Goal: Information Seeking & Learning: Learn about a topic

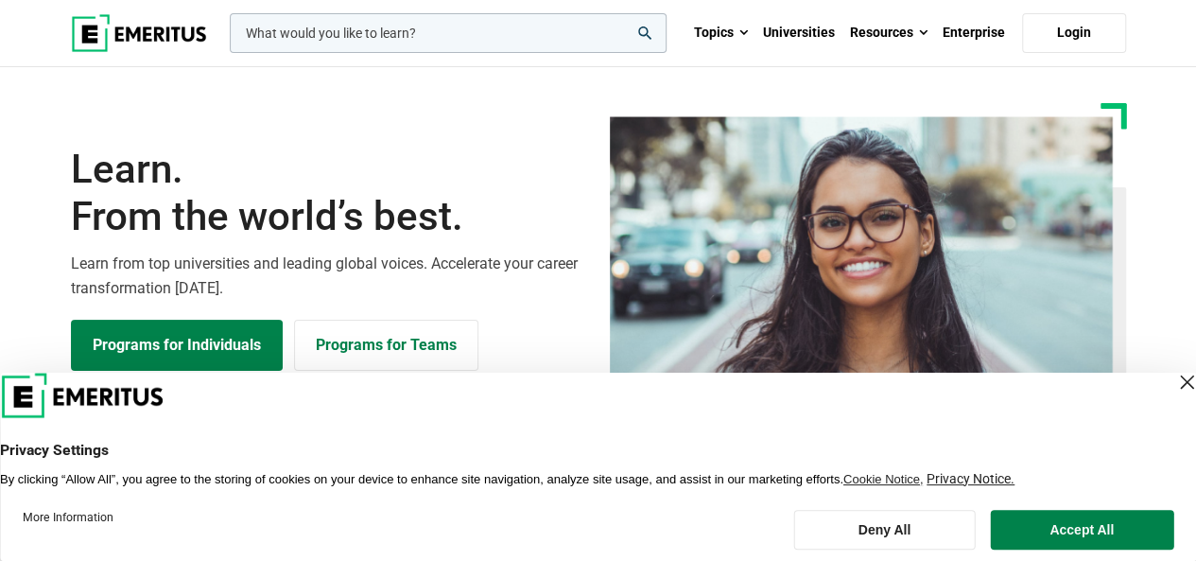
scroll to position [95, 0]
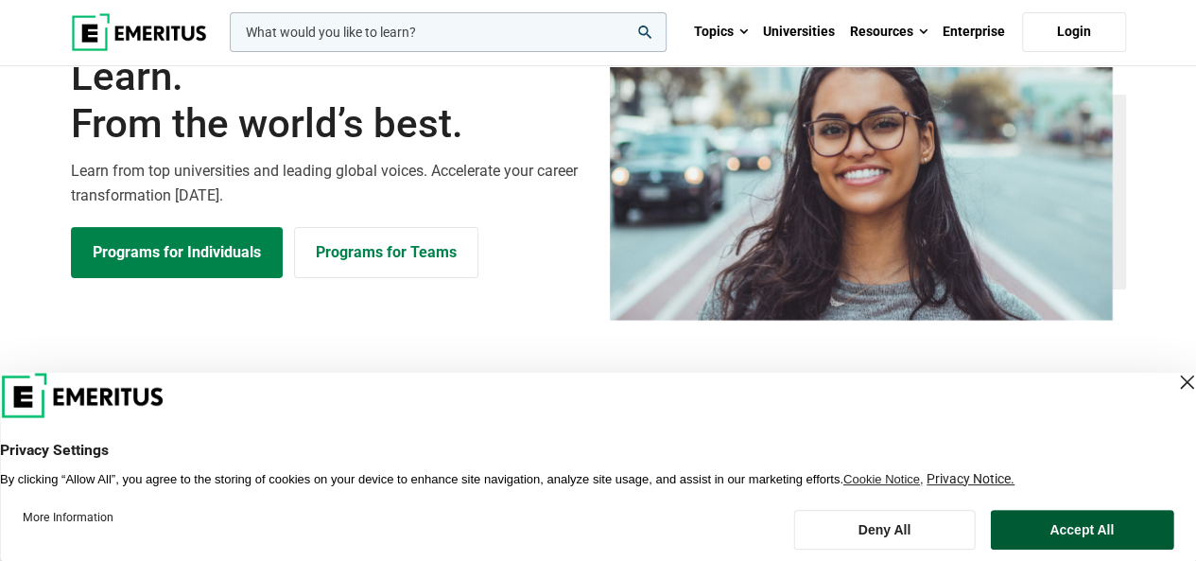
click at [1075, 511] on button "Accept All" at bounding box center [1081, 530] width 183 height 40
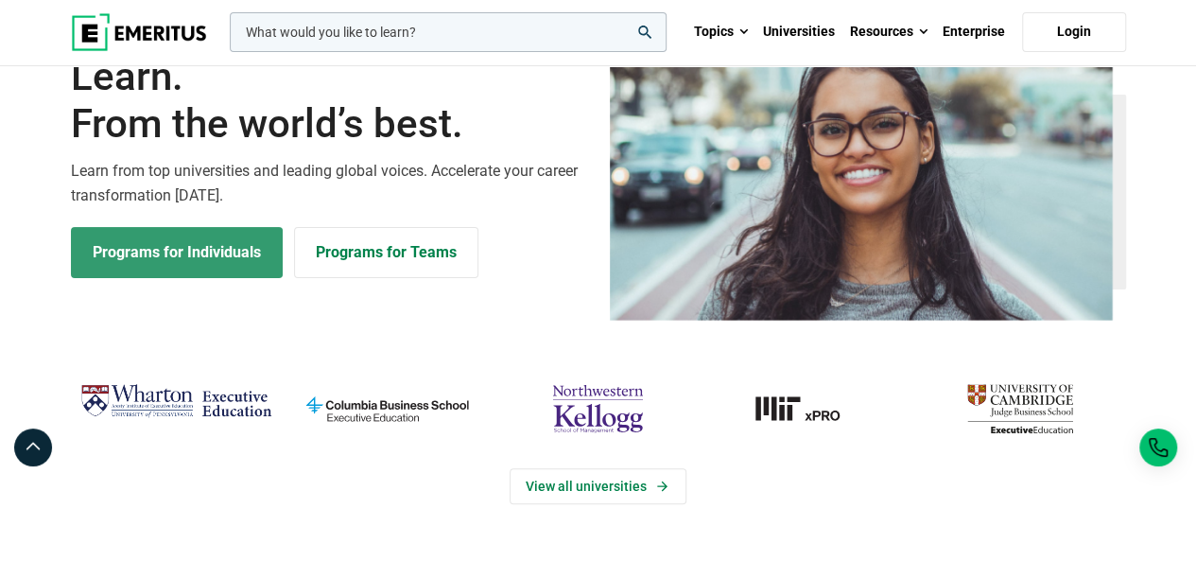
click at [235, 268] on link "Programs for Individuals" at bounding box center [177, 252] width 212 height 51
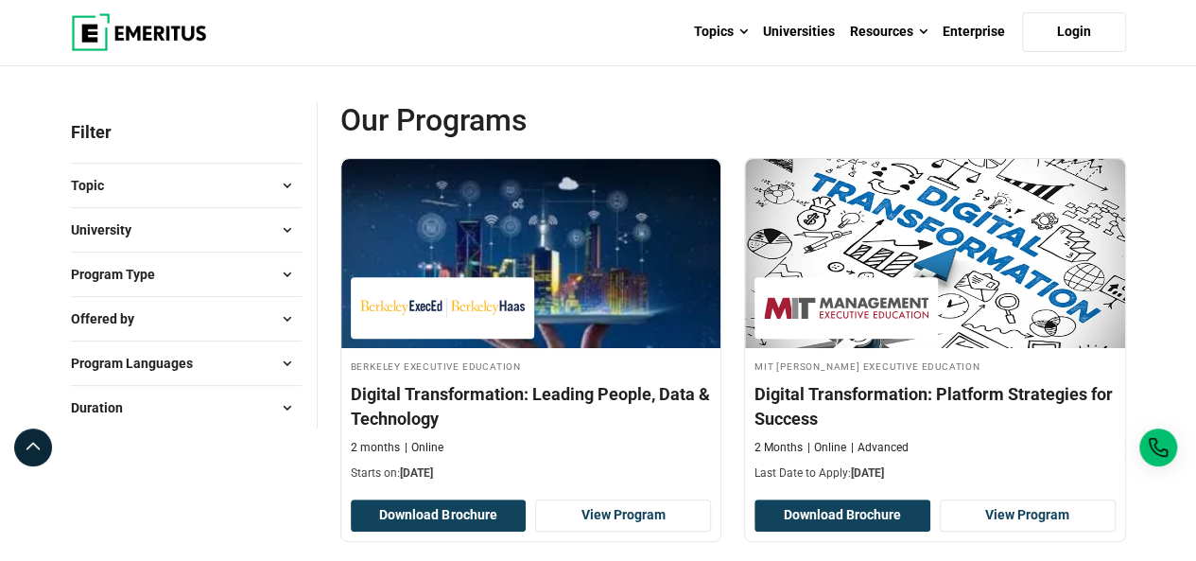
click at [230, 228] on button "University" at bounding box center [186, 230] width 231 height 28
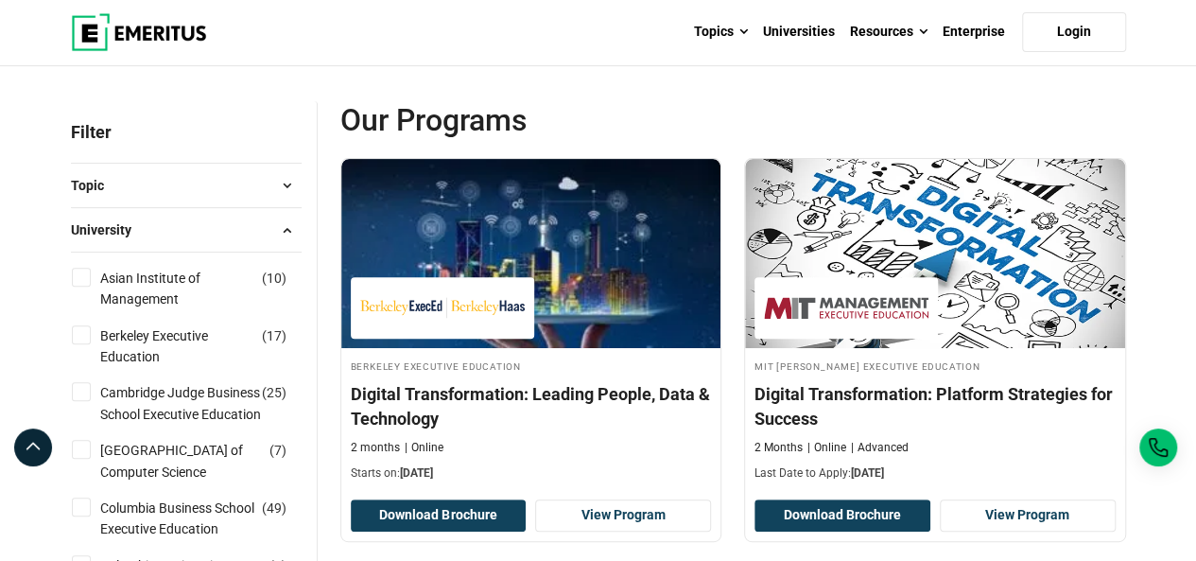
click at [230, 228] on button "University" at bounding box center [186, 230] width 231 height 28
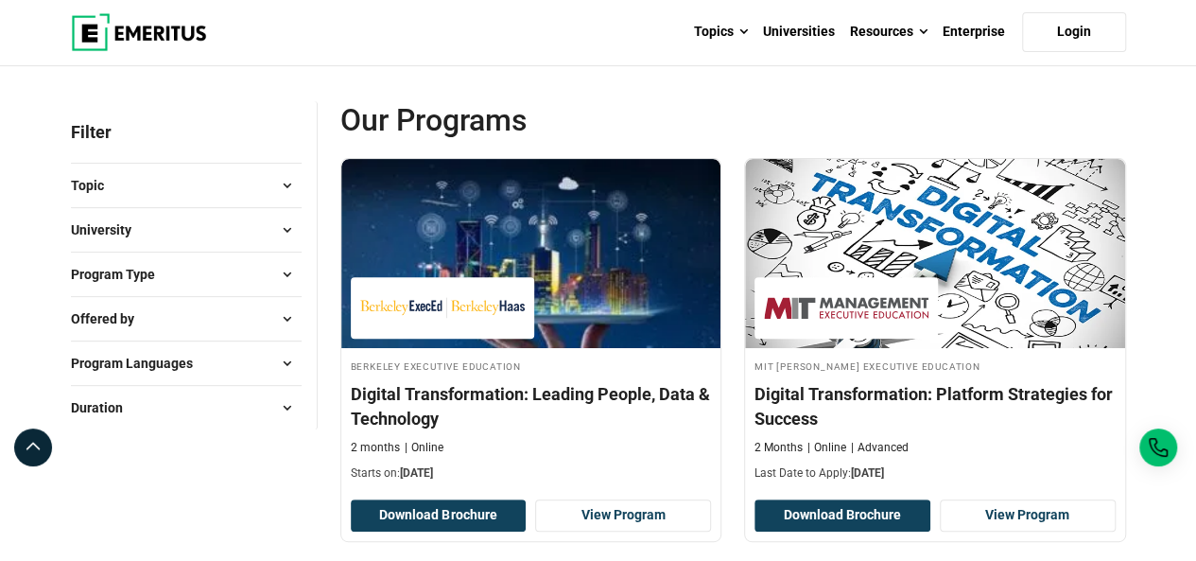
click at [237, 180] on button "Topic" at bounding box center [186, 185] width 231 height 28
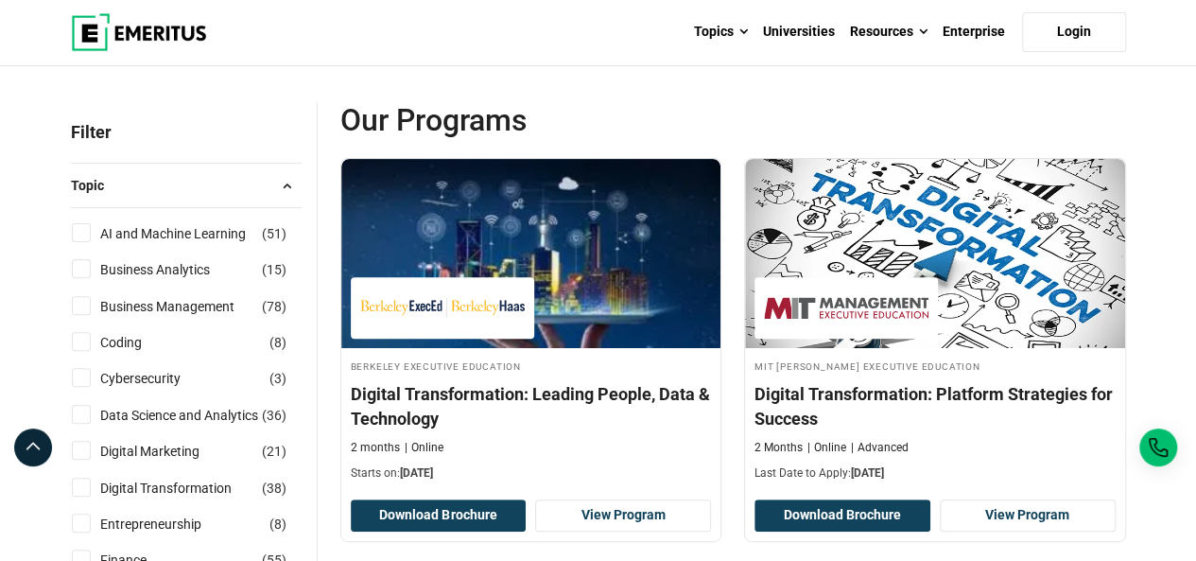
click at [237, 180] on button "Topic" at bounding box center [186, 185] width 231 height 28
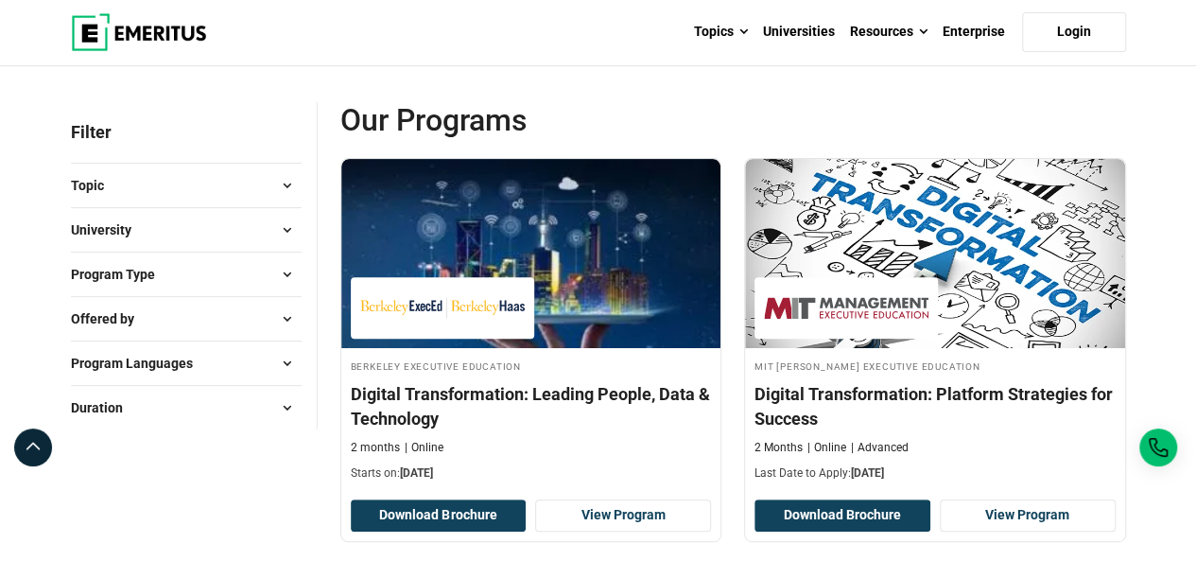
click at [231, 279] on button "Program Type" at bounding box center [186, 274] width 231 height 28
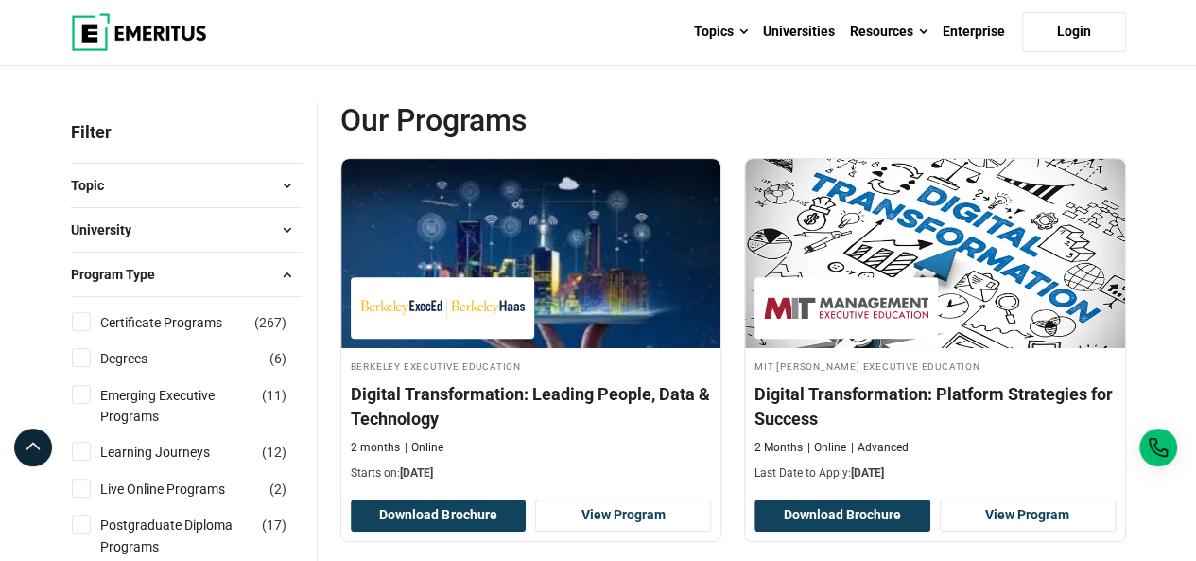
click at [72, 361] on input "Degrees ( 6 )" at bounding box center [81, 357] width 19 height 19
checkbox input "true"
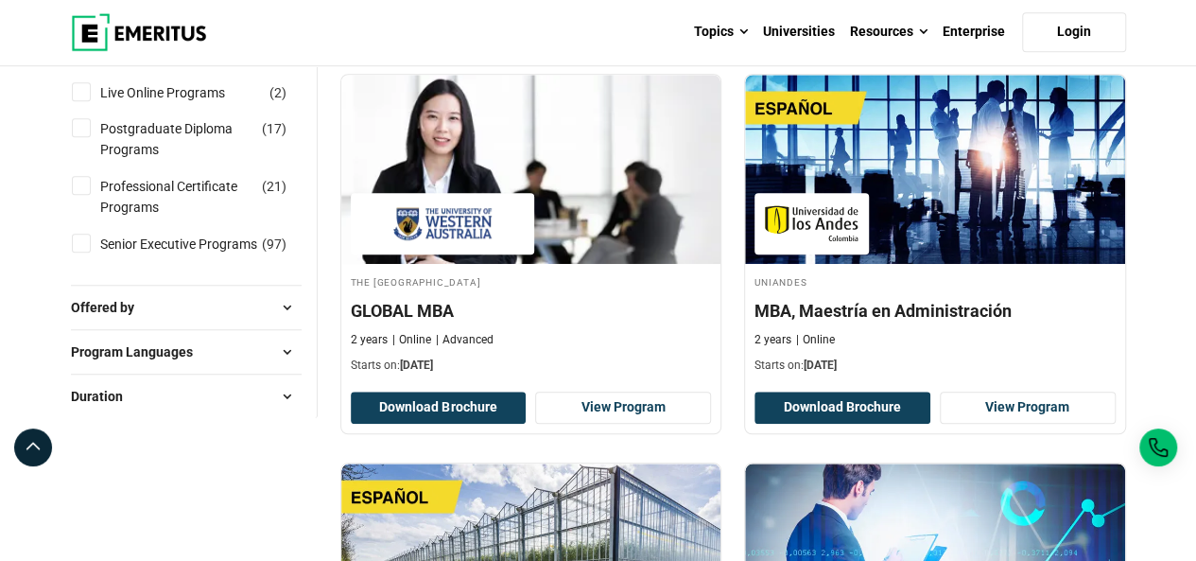
scroll to position [189, 0]
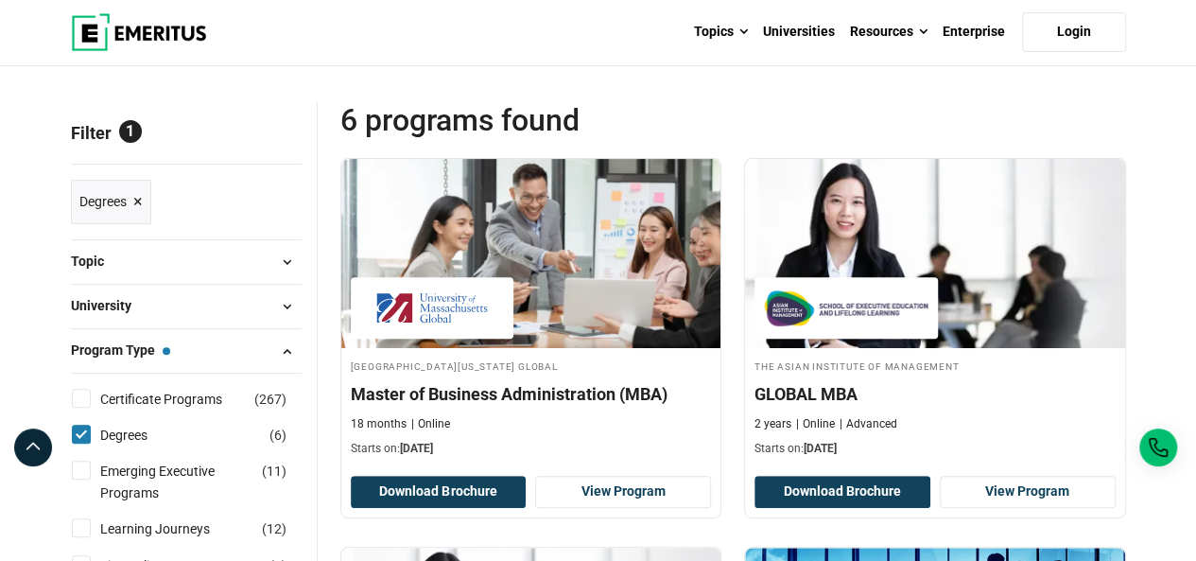
click at [276, 300] on span at bounding box center [287, 306] width 28 height 28
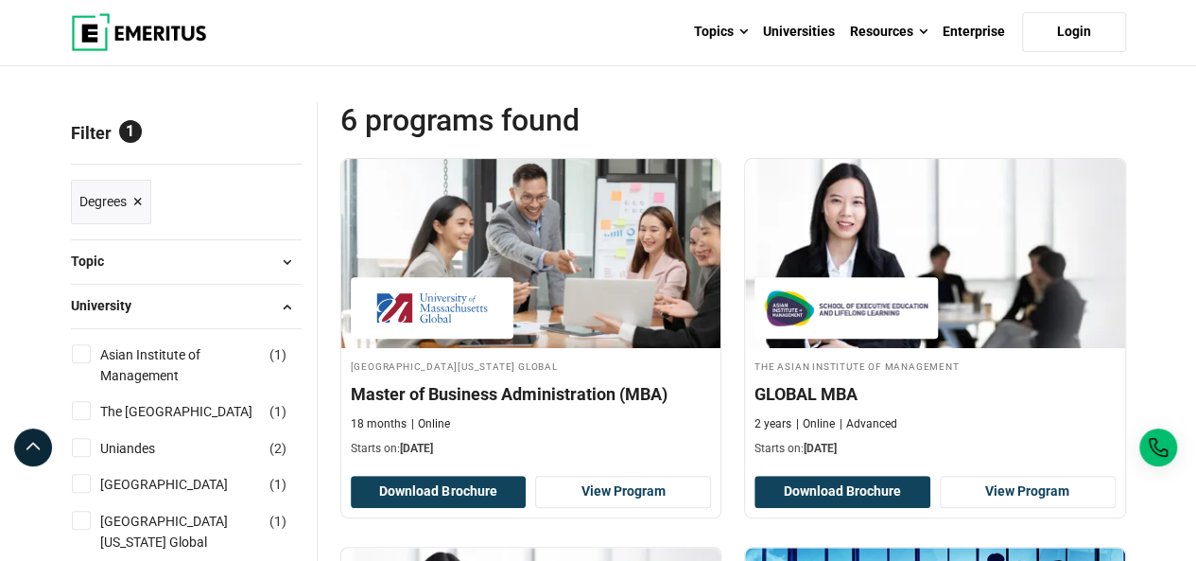
click at [276, 300] on span at bounding box center [287, 306] width 28 height 28
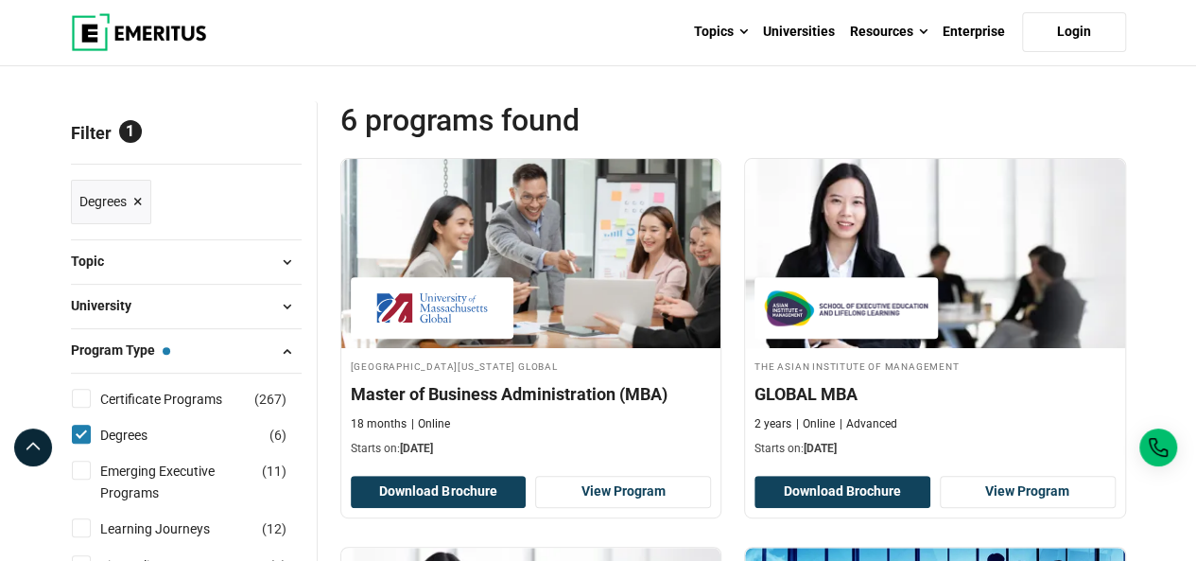
click at [265, 253] on button "Topic" at bounding box center [186, 262] width 231 height 28
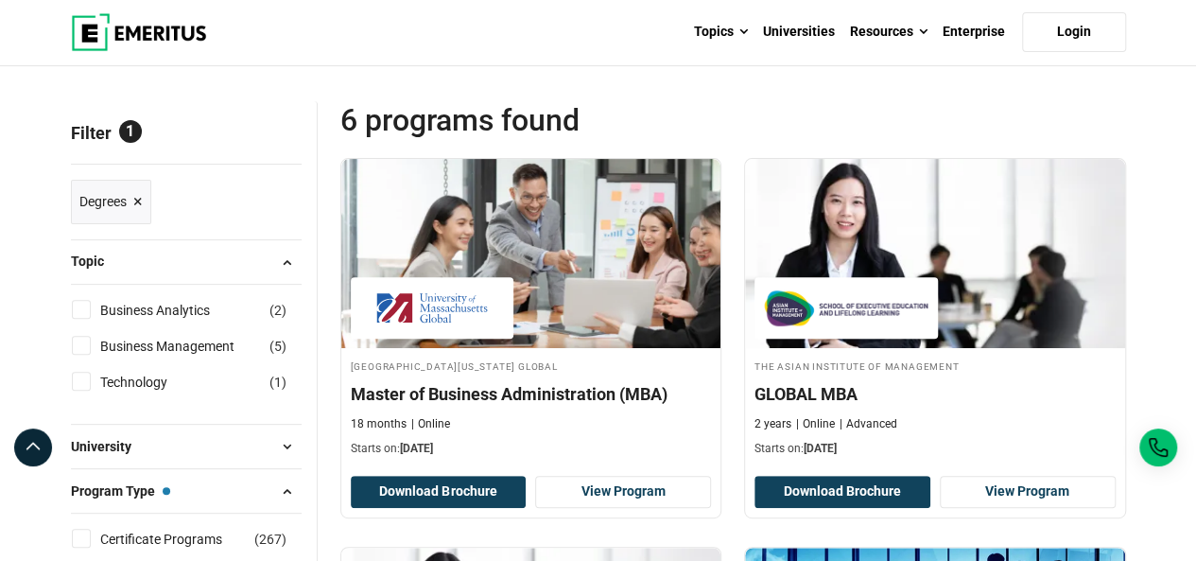
click at [78, 307] on input "Business Analytics ( 2 )" at bounding box center [81, 309] width 19 height 19
checkbox input "true"
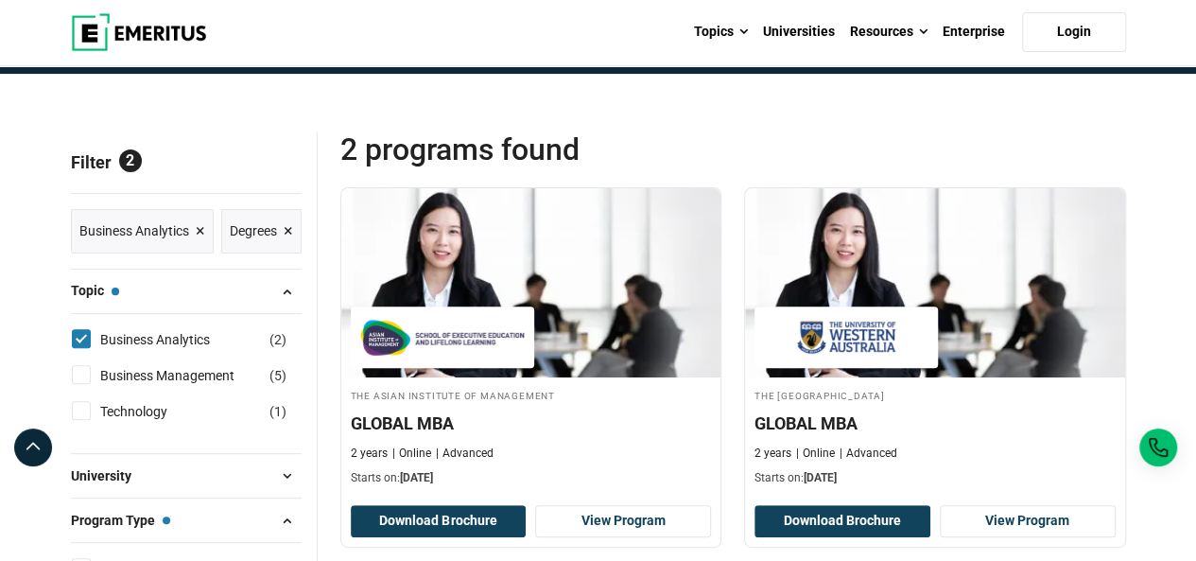
scroll to position [284, 0]
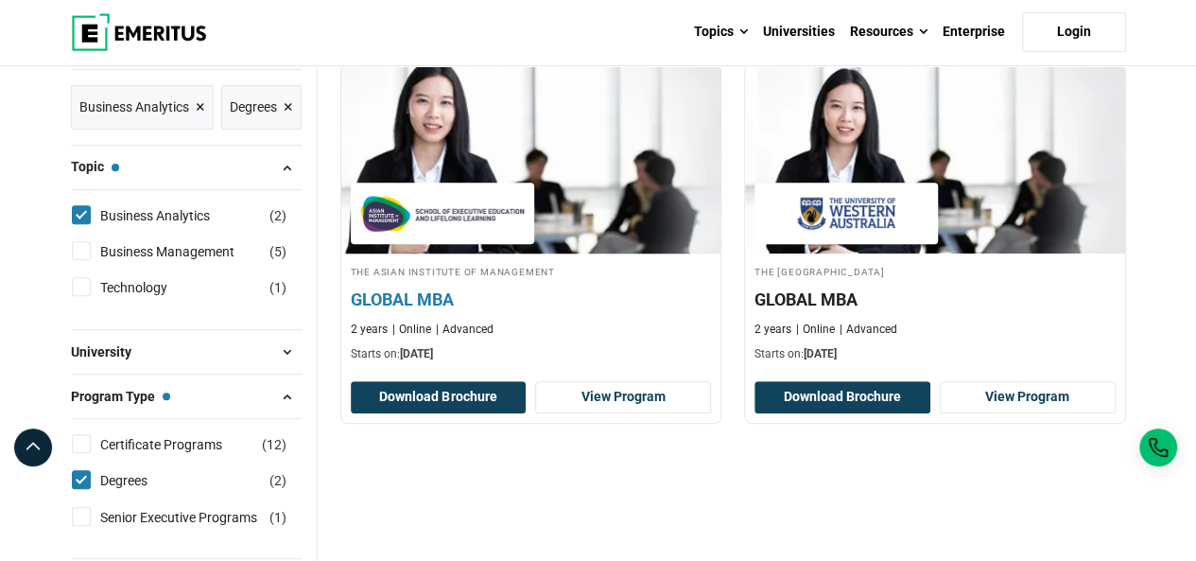
click at [458, 295] on h4 "GLOBAL MBA" at bounding box center [531, 299] width 361 height 24
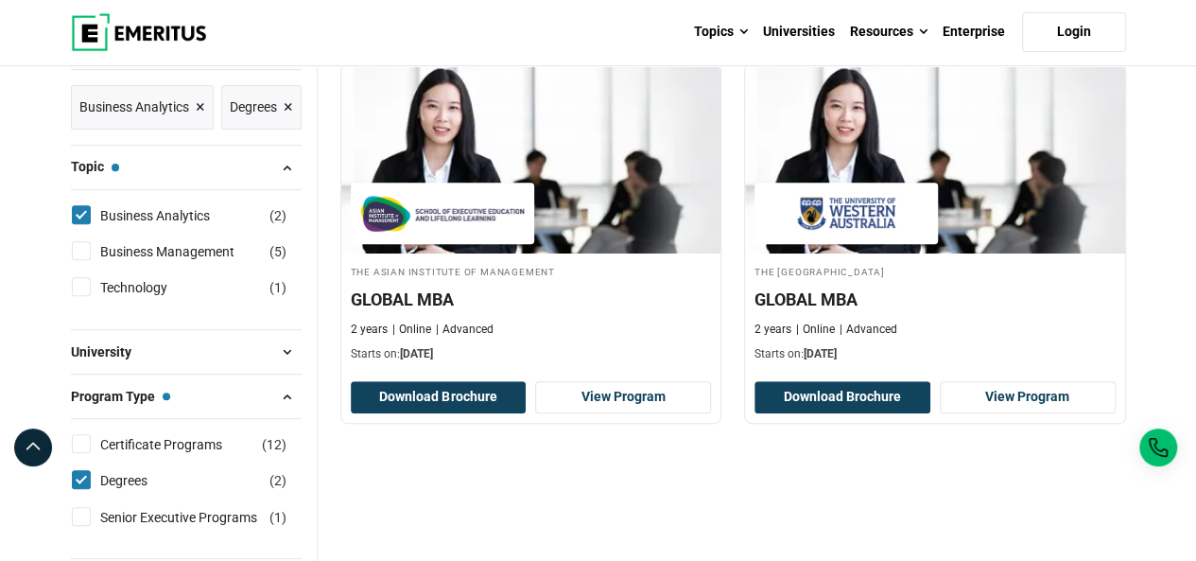
click at [84, 445] on input "Certificate Programs ( 12 )" at bounding box center [81, 443] width 19 height 19
checkbox input "true"
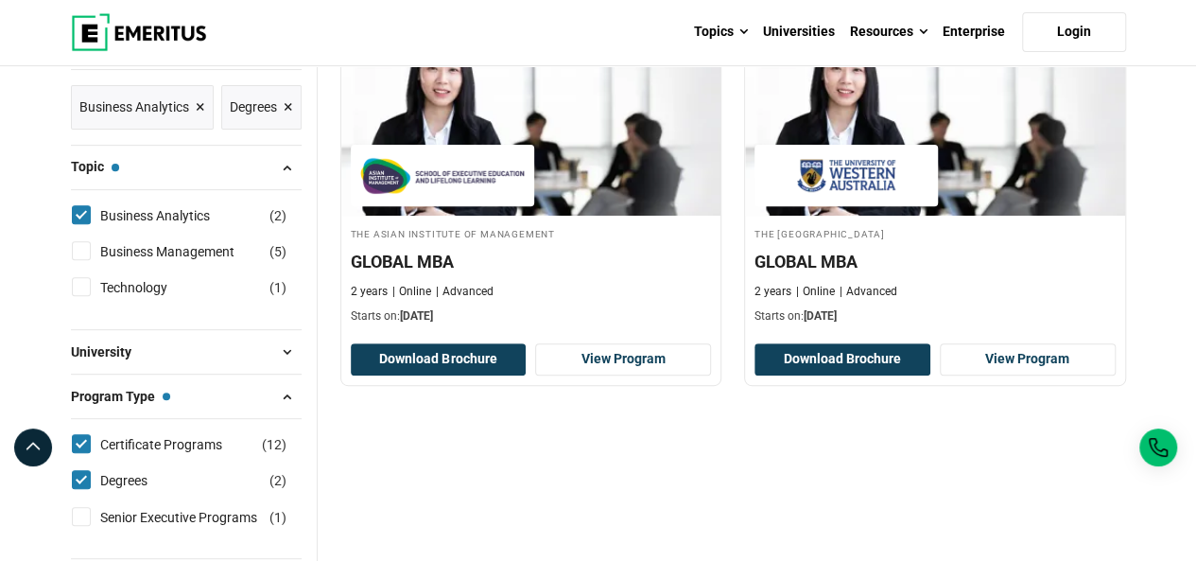
click at [611, 474] on div "2 Programs found Filters Reset all × Business Analytics × Degrees × The Asian I…" at bounding box center [733, 253] width 786 height 493
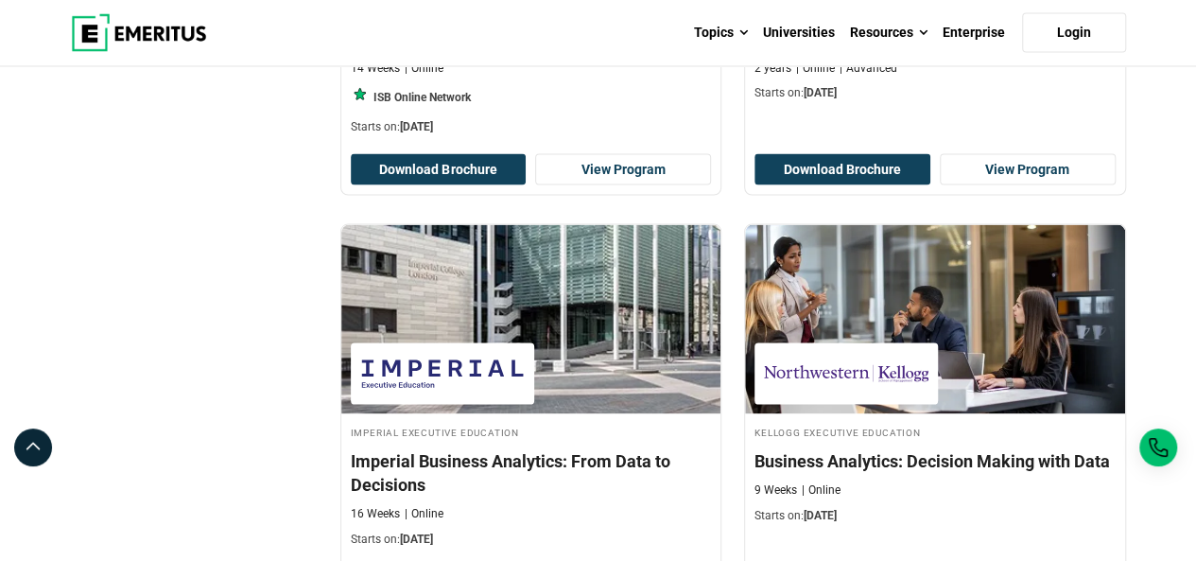
scroll to position [1796, 0]
